Goal: Task Accomplishment & Management: Use online tool/utility

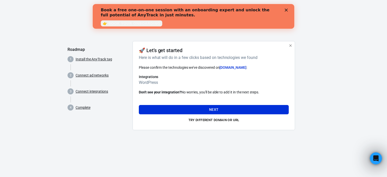
click at [153, 79] on h6 "WordPress" at bounding box center [214, 82] width 150 height 6
click at [215, 121] on button "Try different domain or url" at bounding box center [214, 120] width 150 height 8
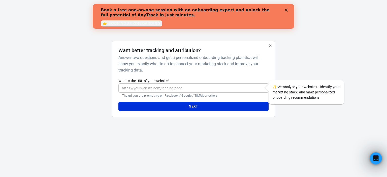
click at [168, 89] on input "What is the URL of your website?" at bounding box center [193, 87] width 150 height 9
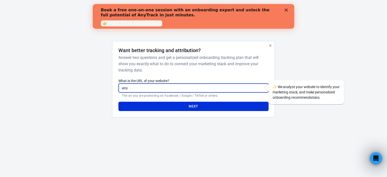
click at [150, 90] on input "emi" at bounding box center [193, 87] width 150 height 9
paste input "[DOMAIN_NAME]"
type input "[DOMAIN_NAME]"
click at [158, 106] on button "Next" at bounding box center [193, 106] width 150 height 9
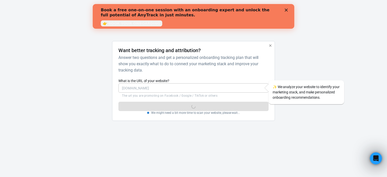
click at [286, 10] on polygon "Close" at bounding box center [286, 10] width 3 height 3
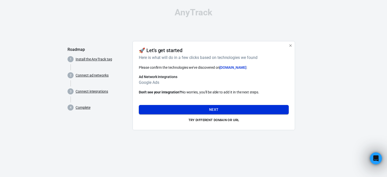
click at [212, 110] on button "Next" at bounding box center [214, 109] width 150 height 9
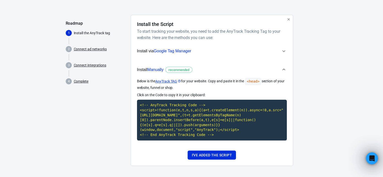
scroll to position [27, 0]
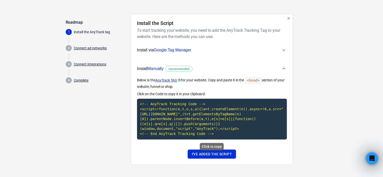
click at [221, 123] on code "<!-- AnyTrack Tracking Code --> <script>!function(e,t,n,s,a){(a=t.createElement…" at bounding box center [212, 119] width 150 height 41
